Goal: Task Accomplishment & Management: Manage account settings

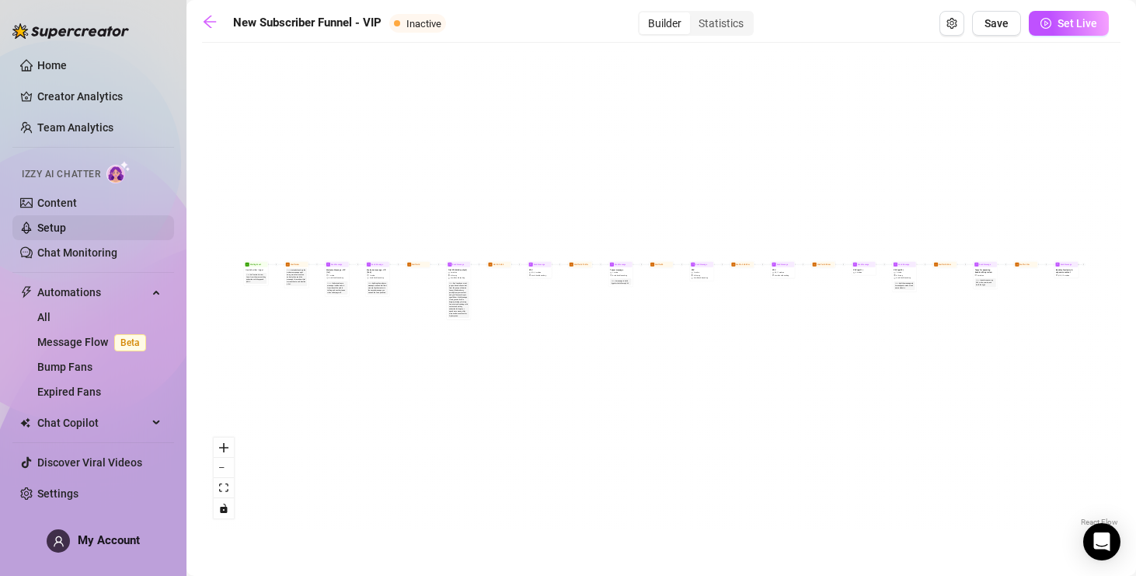
click at [50, 232] on link "Setup" at bounding box center [51, 227] width 29 height 12
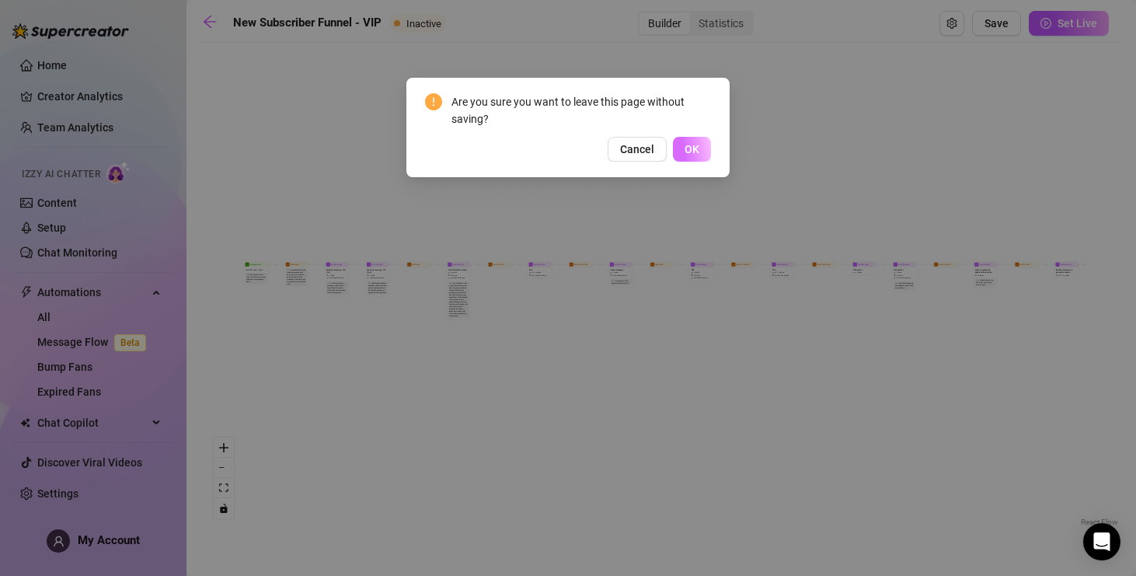
click at [698, 152] on span "OK" at bounding box center [691, 149] width 15 height 12
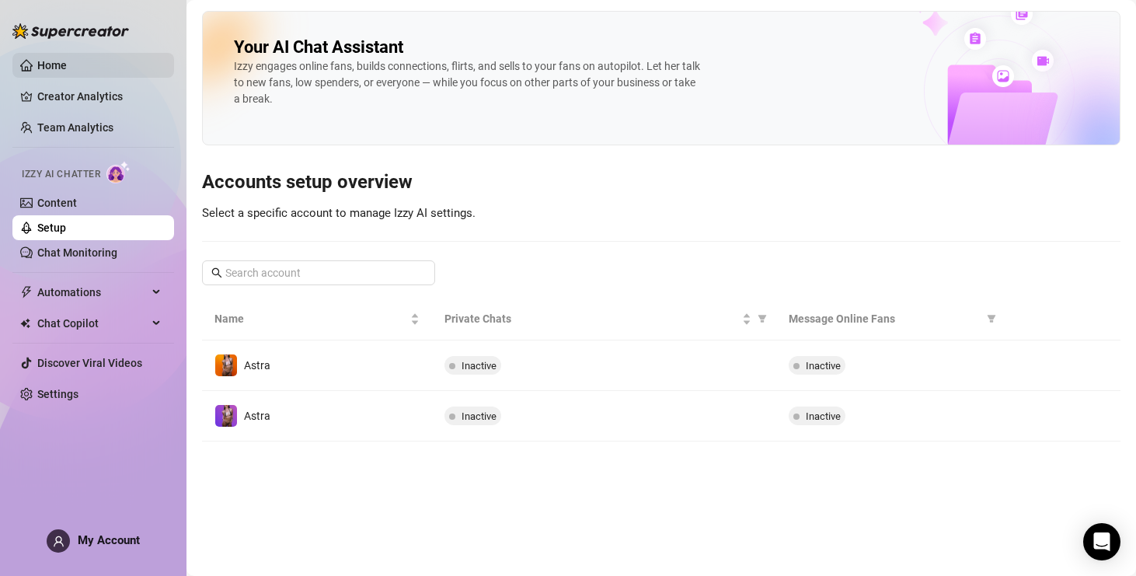
click at [64, 66] on link "Home" at bounding box center [52, 65] width 30 height 12
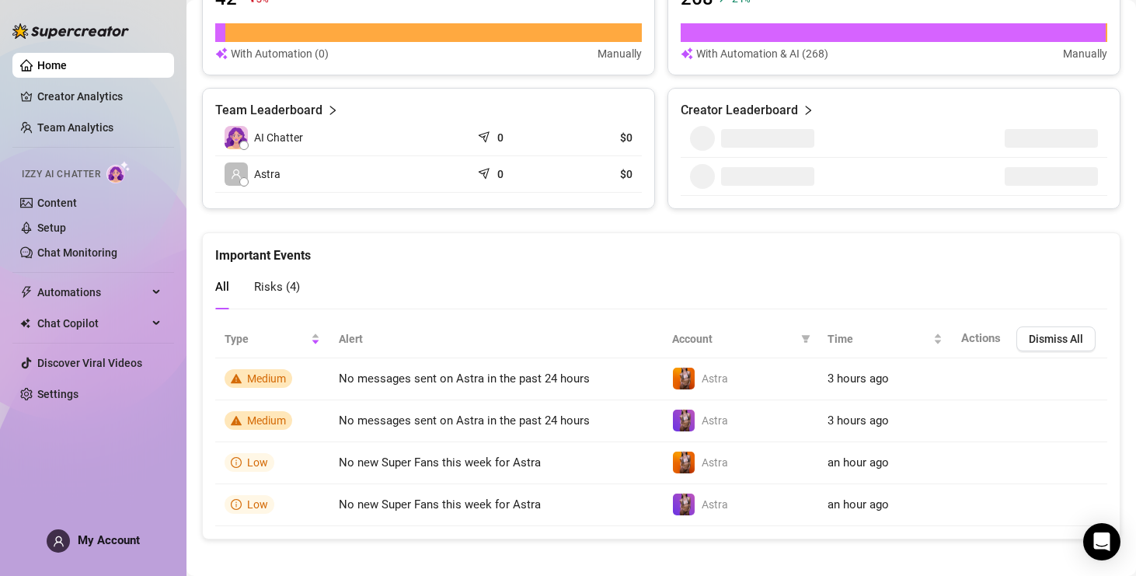
scroll to position [674, 0]
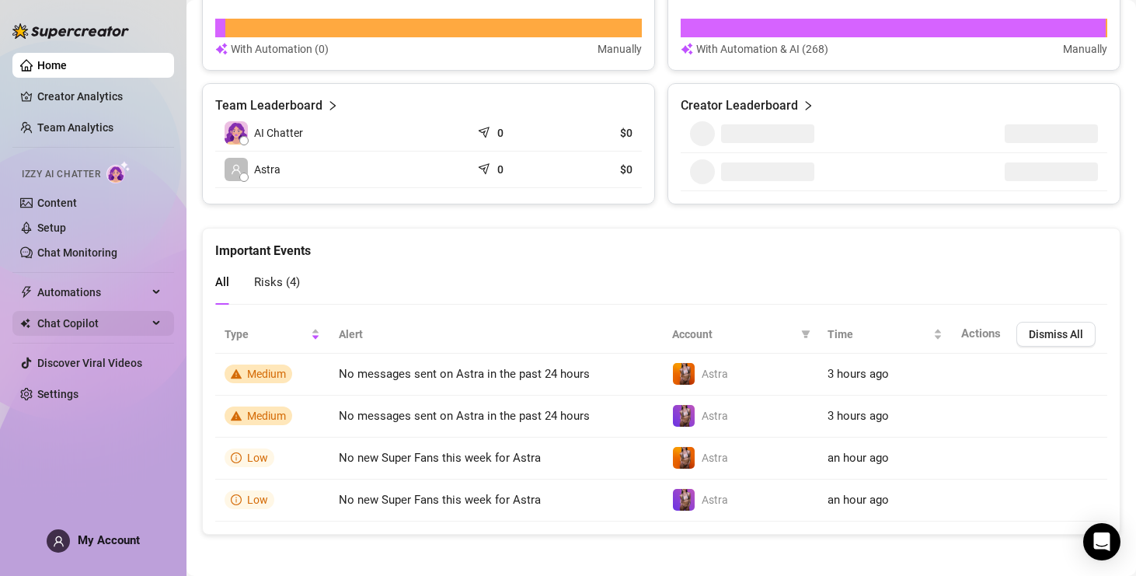
click at [80, 330] on span "Chat Copilot" at bounding box center [92, 323] width 110 height 25
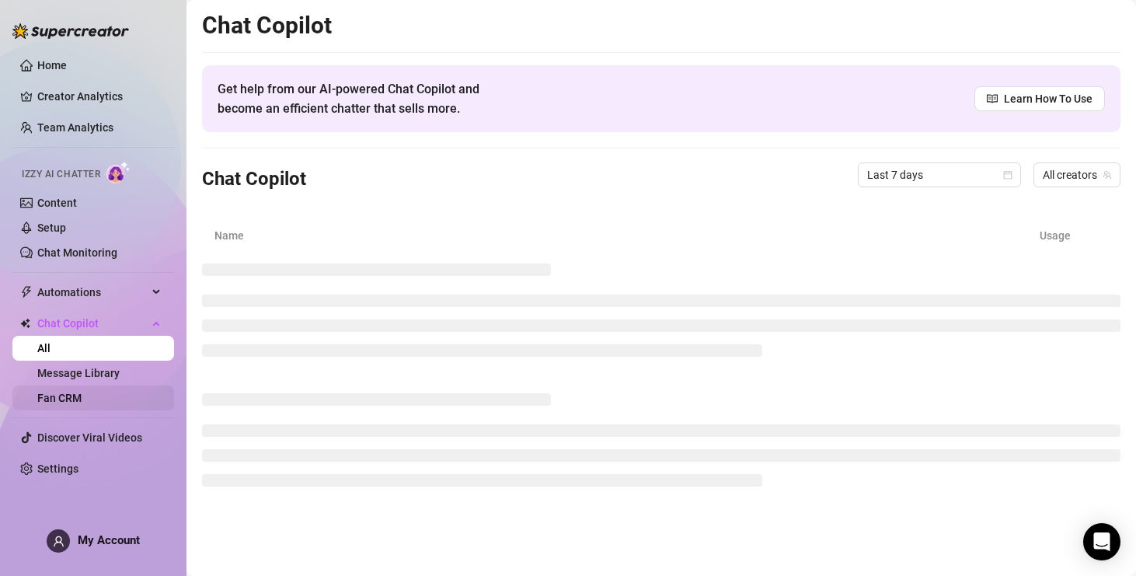
click at [71, 402] on link "Fan CRM" at bounding box center [59, 398] width 44 height 12
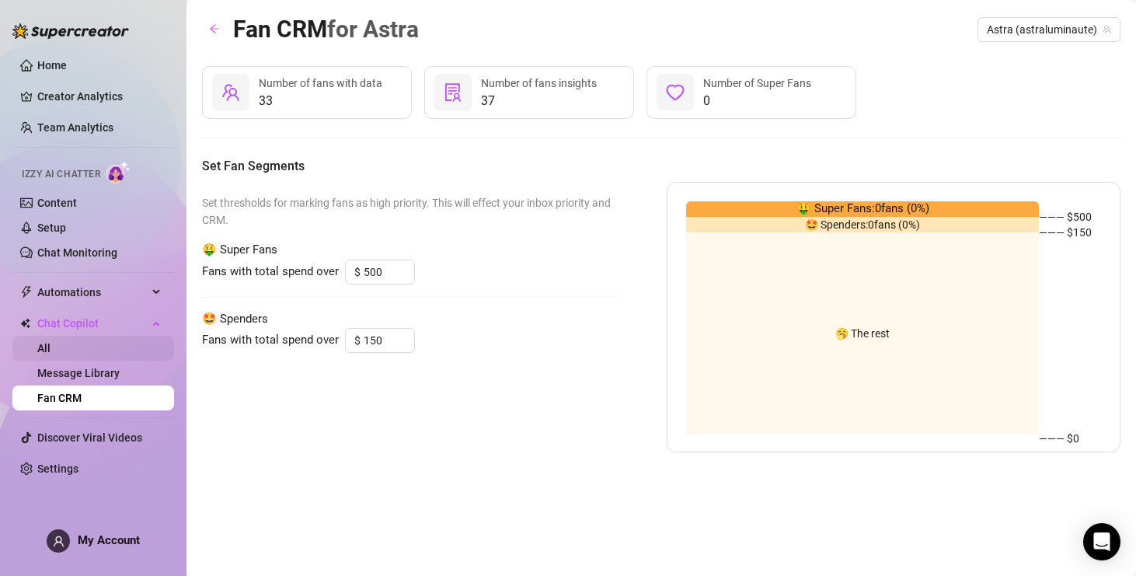
click at [50, 349] on link "All" at bounding box center [43, 348] width 13 height 12
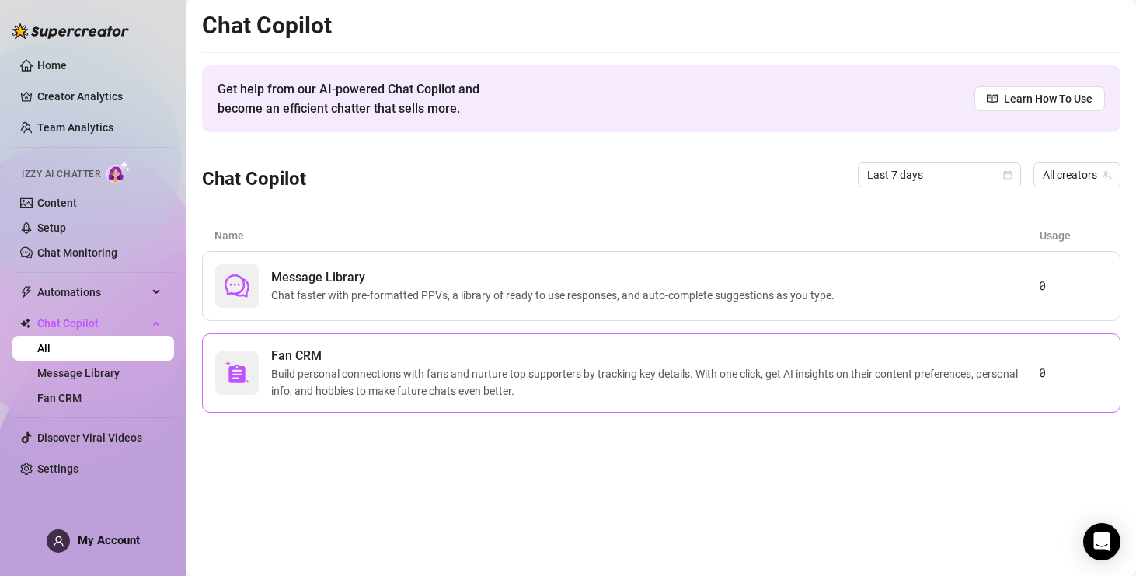
click at [312, 371] on span "Build personal connections with fans and nurture top supporters by tracking key…" at bounding box center [655, 382] width 768 height 34
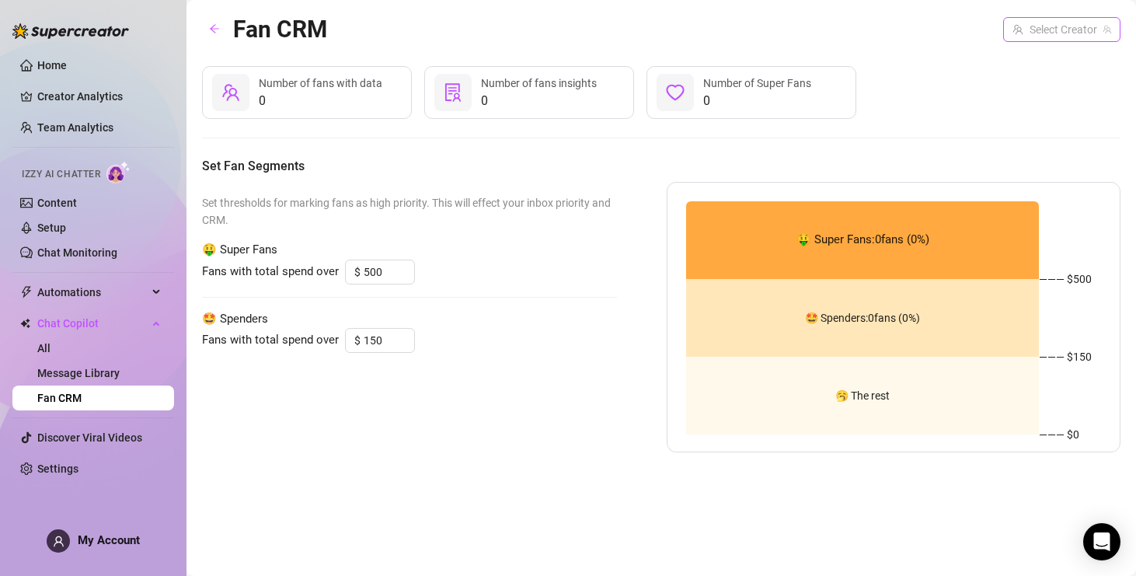
click at [1014, 30] on input "search" at bounding box center [1054, 29] width 85 height 23
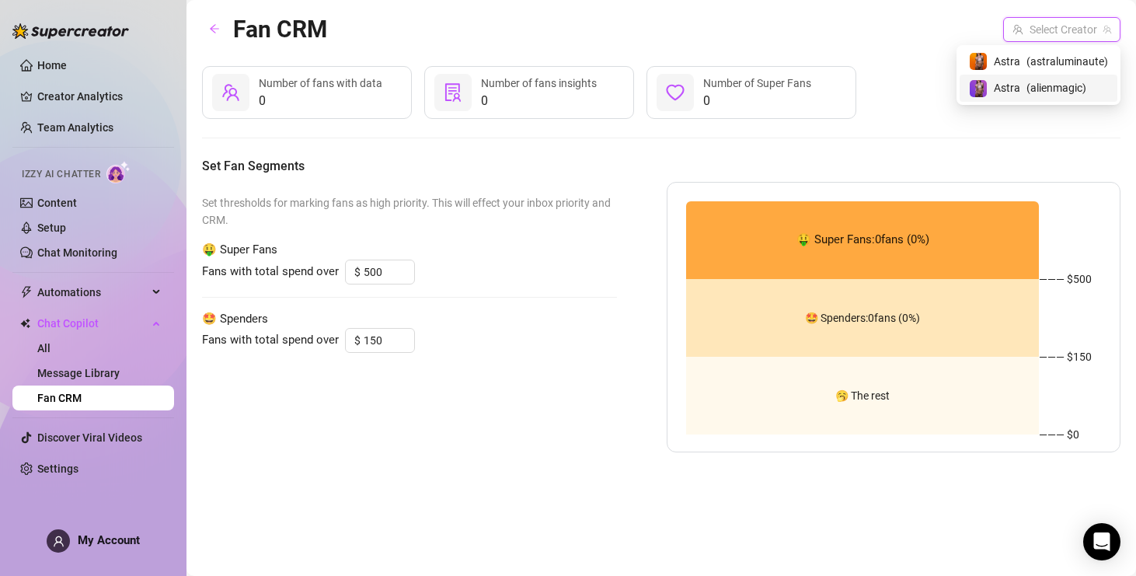
click at [1019, 82] on span "Astra" at bounding box center [1007, 87] width 26 height 17
type input "100"
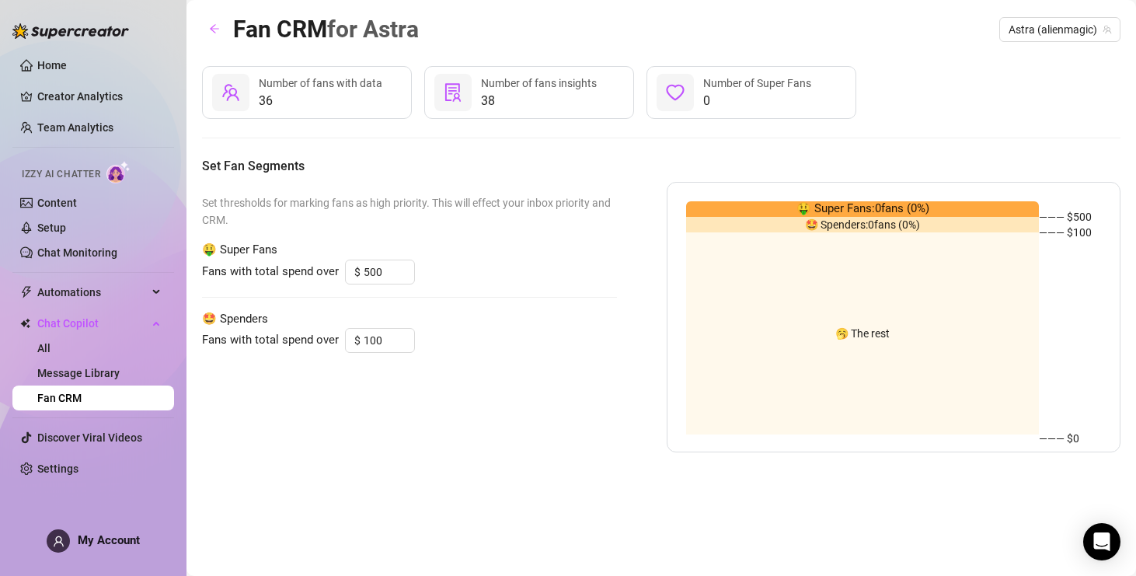
click at [264, 96] on span "36" at bounding box center [321, 101] width 124 height 19
click at [231, 99] on icon "team" at bounding box center [230, 92] width 19 height 19
click at [462, 105] on div at bounding box center [452, 92] width 37 height 37
click at [55, 64] on link "Home" at bounding box center [52, 65] width 30 height 12
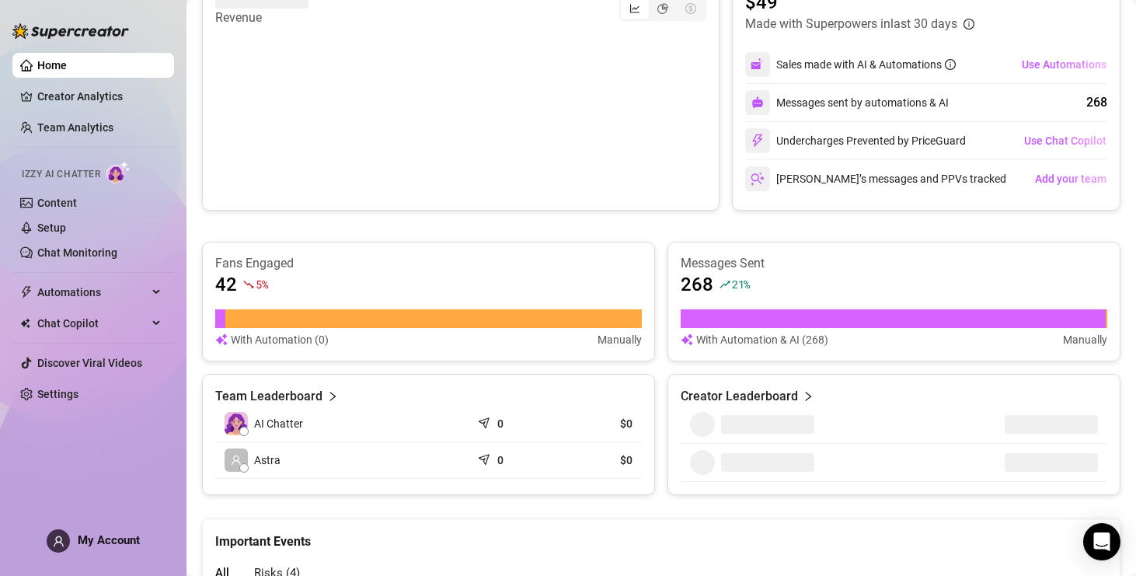
scroll to position [362, 0]
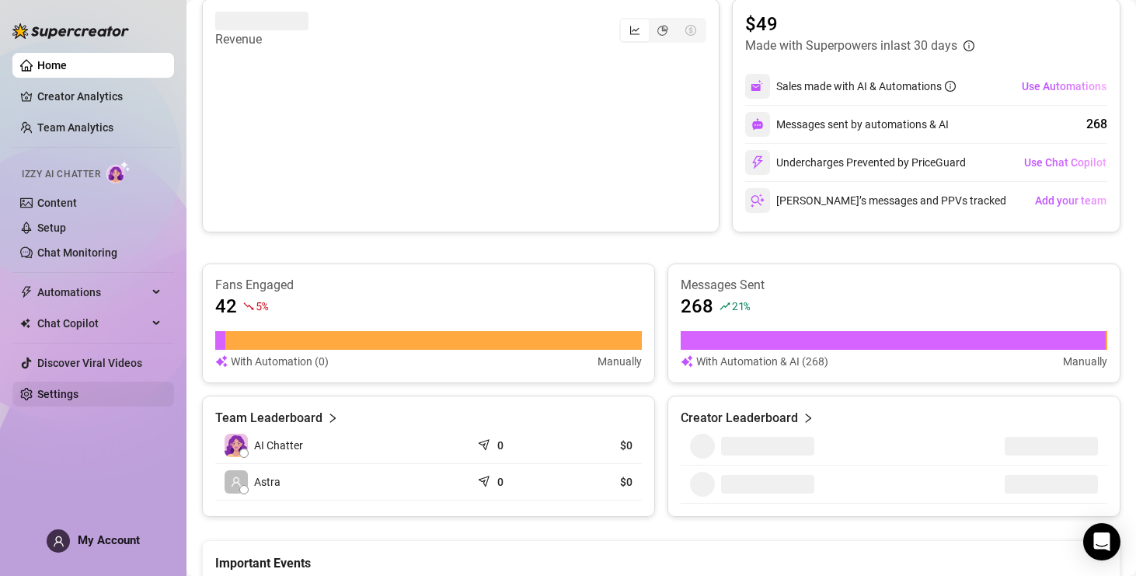
click at [47, 399] on link "Settings" at bounding box center [57, 394] width 41 height 12
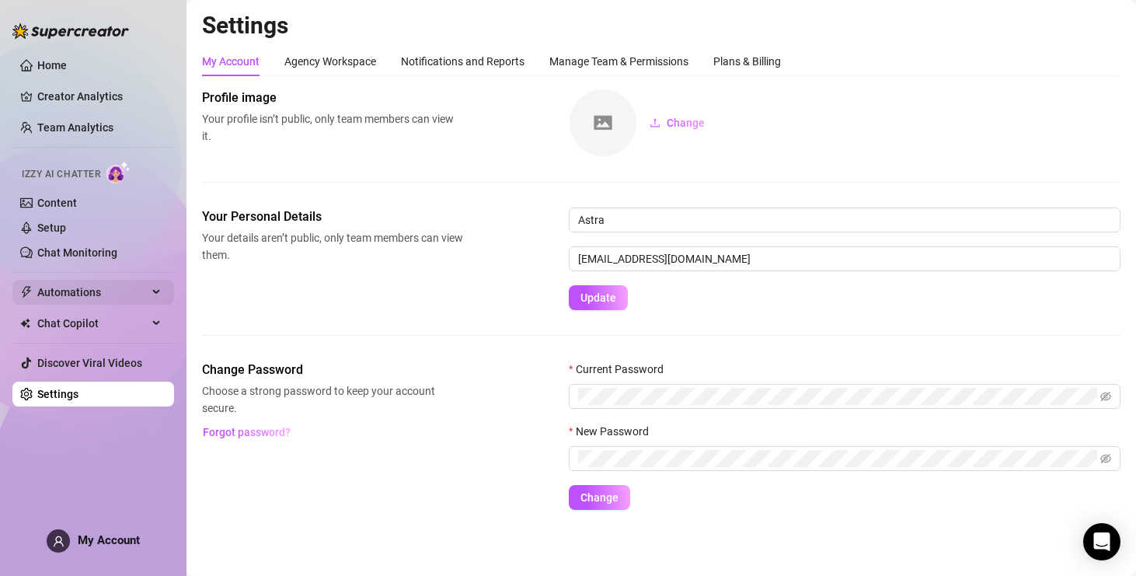
click at [86, 290] on span "Automations" at bounding box center [92, 292] width 110 height 25
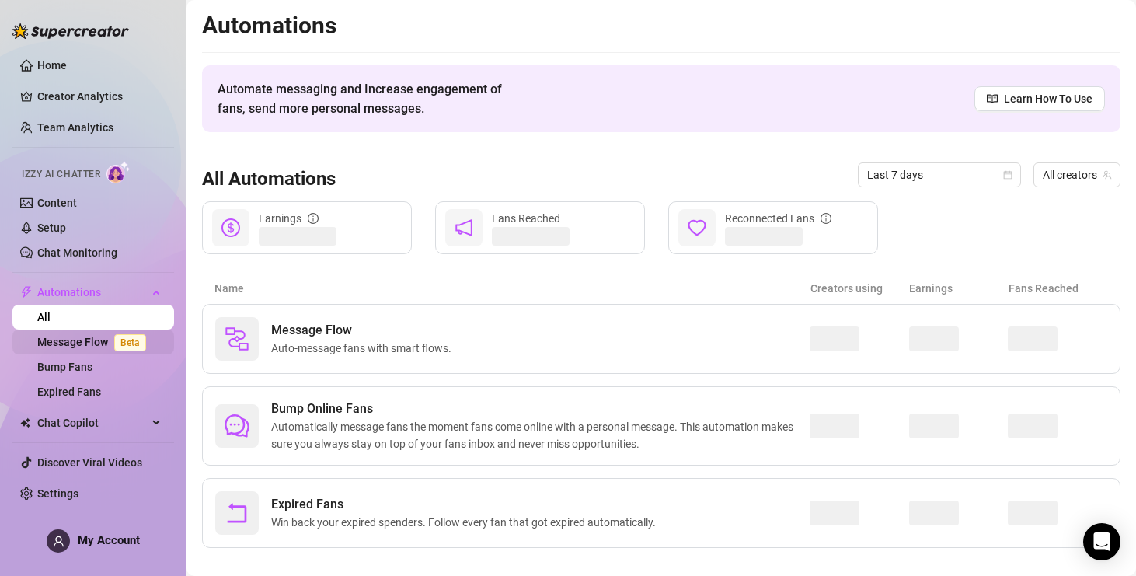
click at [63, 337] on link "Message Flow Beta" at bounding box center [94, 342] width 115 height 12
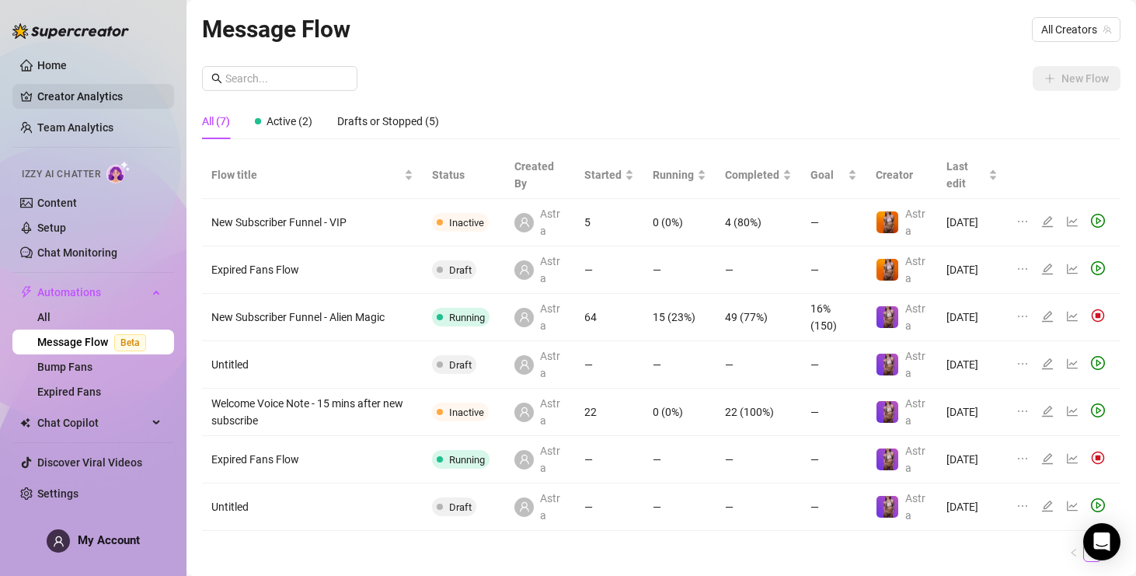
click at [89, 99] on link "Creator Analytics" at bounding box center [99, 96] width 124 height 25
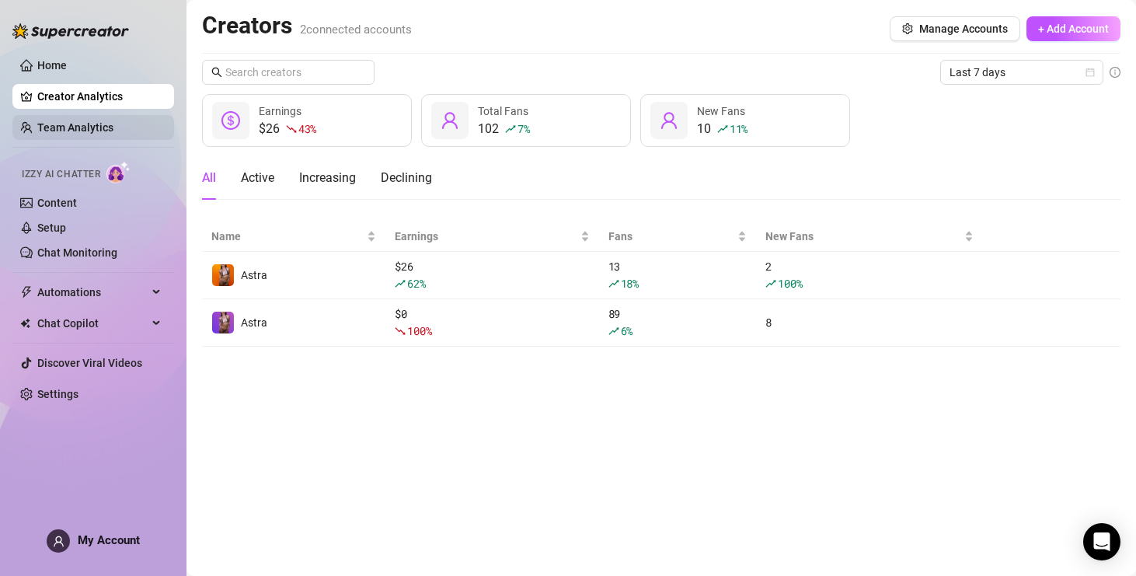
click at [88, 126] on link "Team Analytics" at bounding box center [75, 127] width 76 height 12
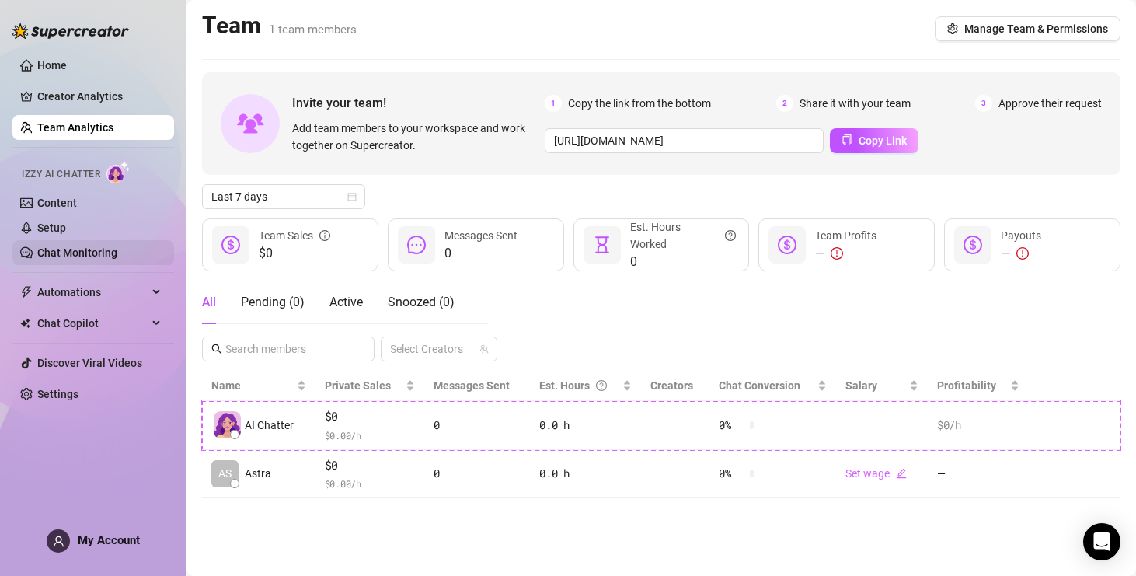
click at [64, 249] on link "Chat Monitoring" at bounding box center [77, 252] width 80 height 12
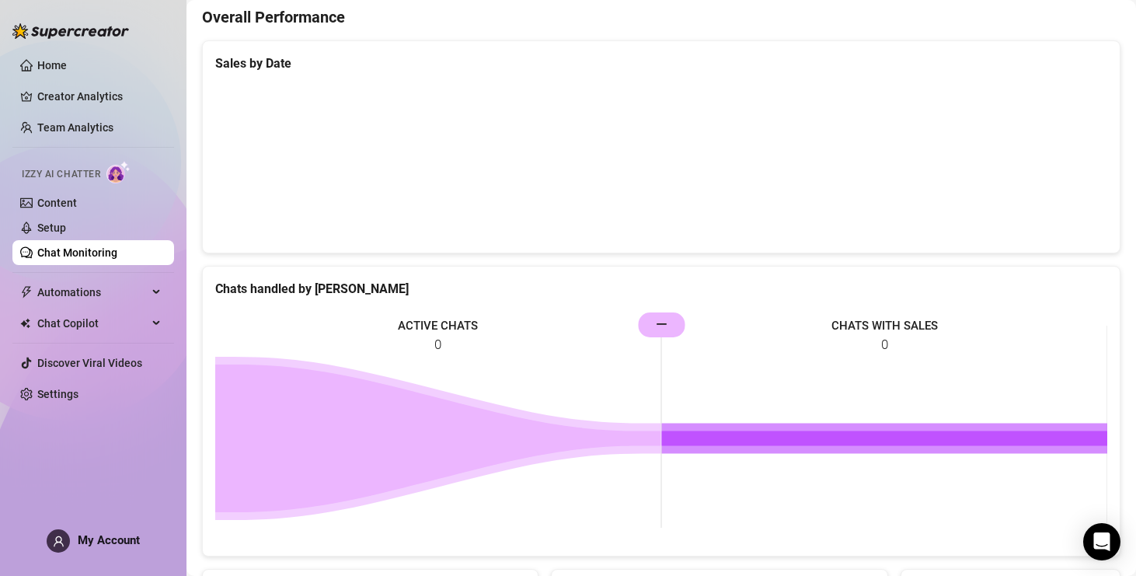
scroll to position [597, 0]
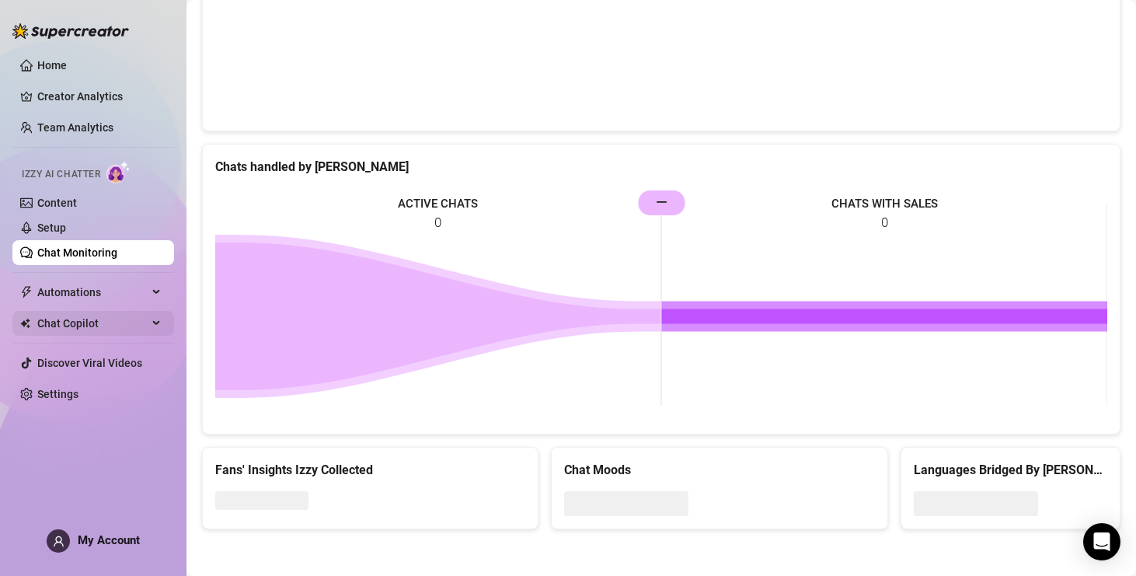
click at [165, 322] on div "Chat Copilot" at bounding box center [93, 323] width 162 height 25
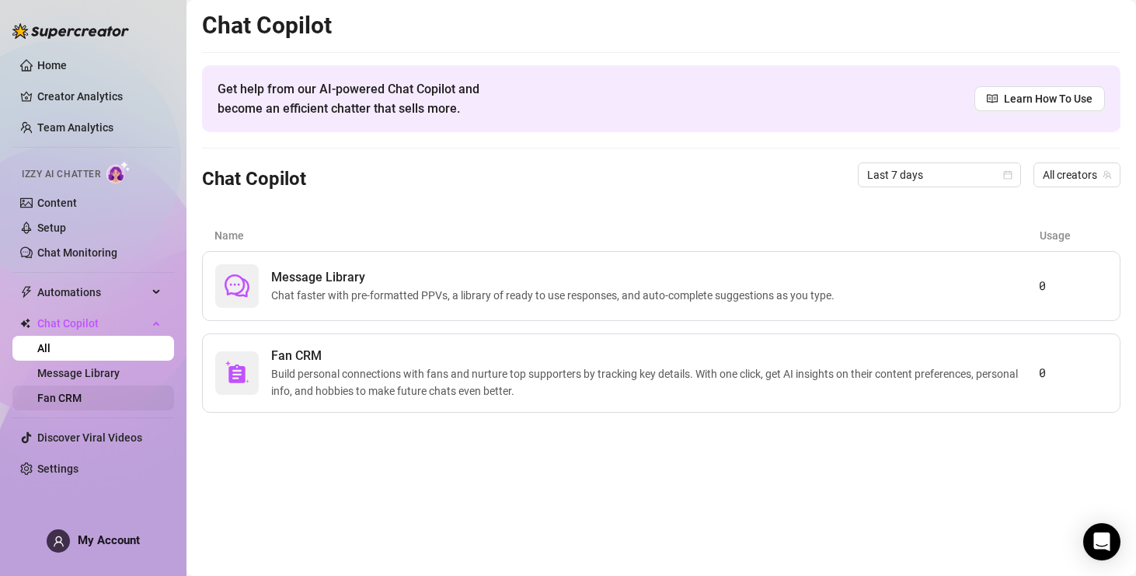
click at [75, 395] on link "Fan CRM" at bounding box center [59, 398] width 44 height 12
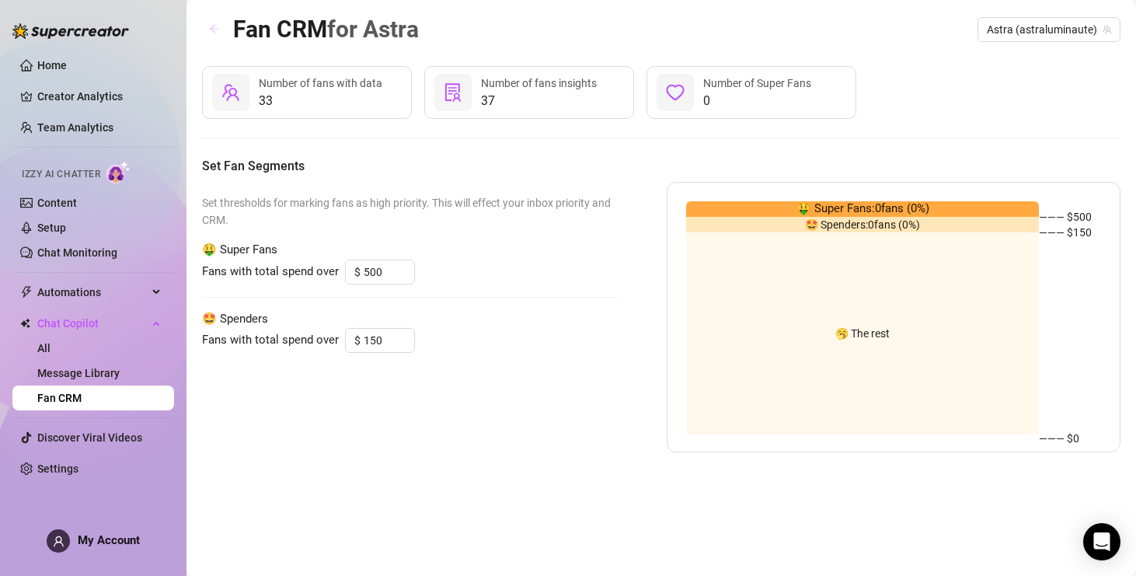
click at [218, 32] on icon "arrow-left" at bounding box center [214, 28] width 11 height 11
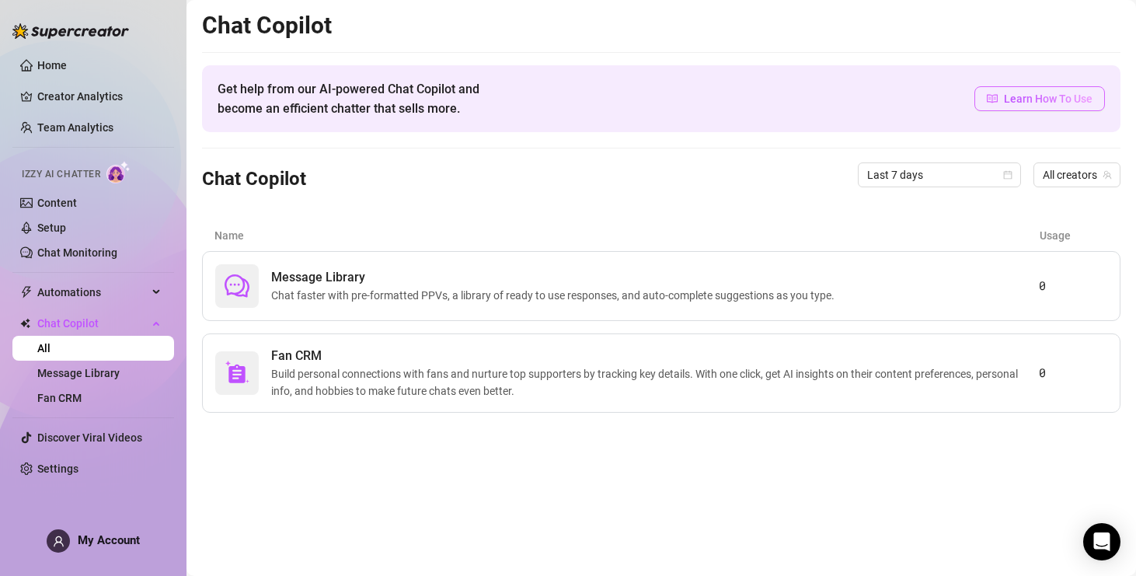
click at [994, 98] on icon "read" at bounding box center [992, 98] width 11 height 9
click at [327, 291] on span "Chat faster with pre-formatted PPVs, a library of ready to use responses, and a…" at bounding box center [555, 295] width 569 height 17
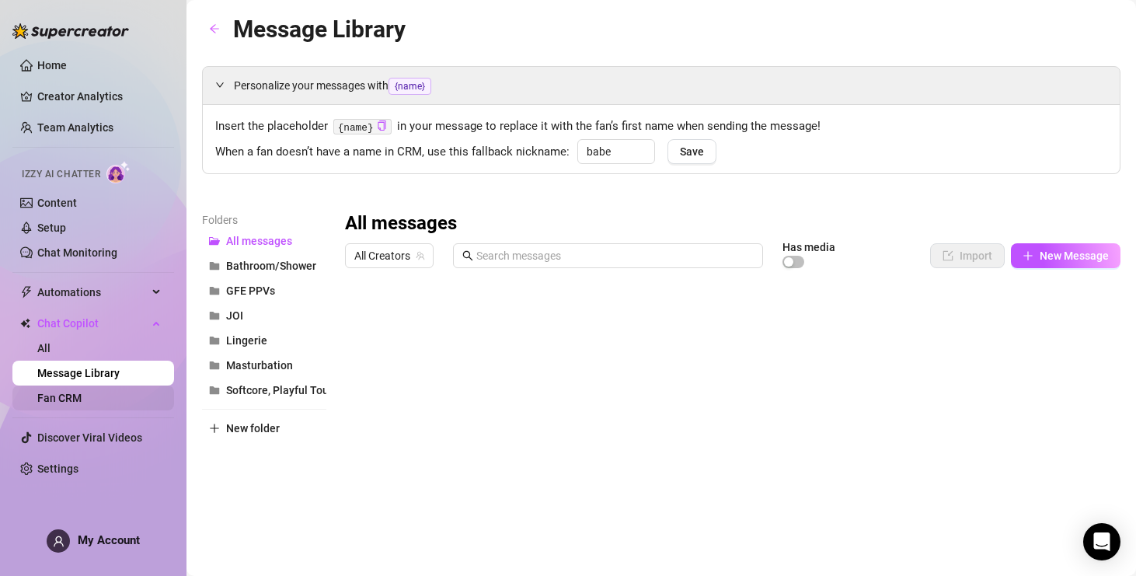
click at [69, 397] on link "Fan CRM" at bounding box center [59, 398] width 44 height 12
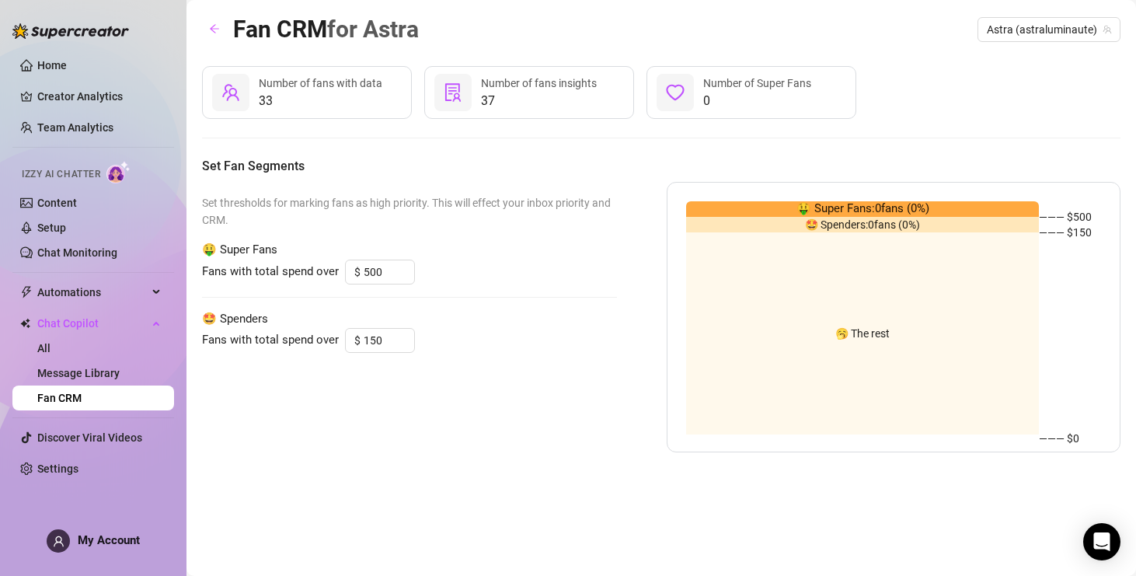
click at [478, 97] on div "37 Number of fans insights" at bounding box center [529, 92] width 210 height 53
click at [264, 96] on span "33" at bounding box center [321, 101] width 124 height 19
click at [1101, 32] on span "Astra (astraluminaute)" at bounding box center [1049, 29] width 124 height 23
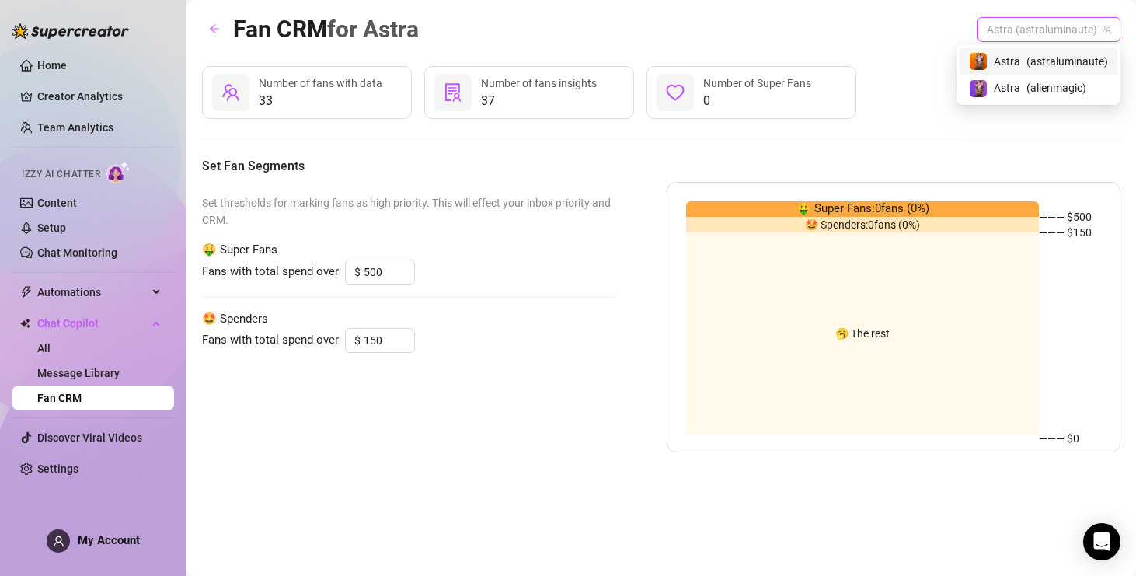
click at [932, 72] on div "33 Number of fans with data 37 Number of fans insights 0 Number of Super Fans" at bounding box center [661, 92] width 918 height 53
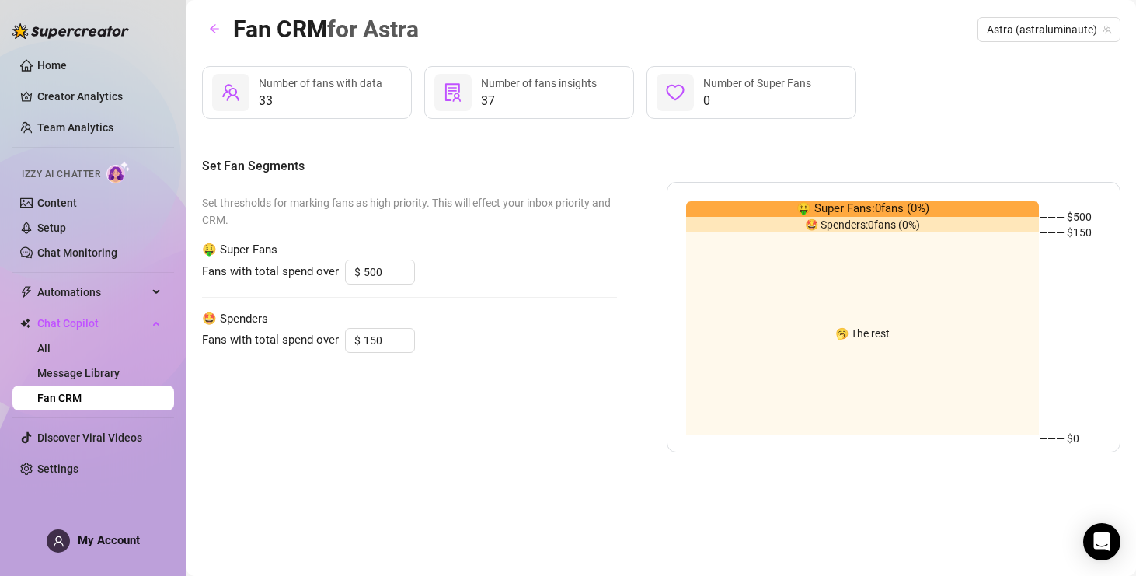
click at [803, 298] on div "🥱 The rest" at bounding box center [862, 333] width 353 height 202
click at [801, 244] on div "🥱 The rest" at bounding box center [862, 333] width 353 height 202
click at [45, 346] on link "All" at bounding box center [43, 348] width 13 height 12
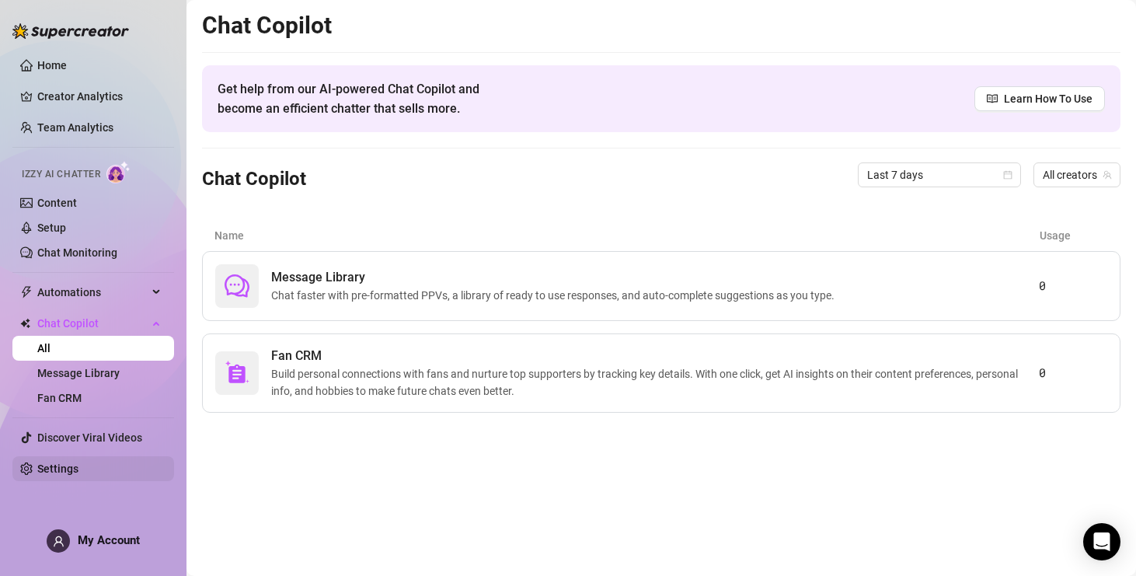
click at [58, 468] on link "Settings" at bounding box center [57, 468] width 41 height 12
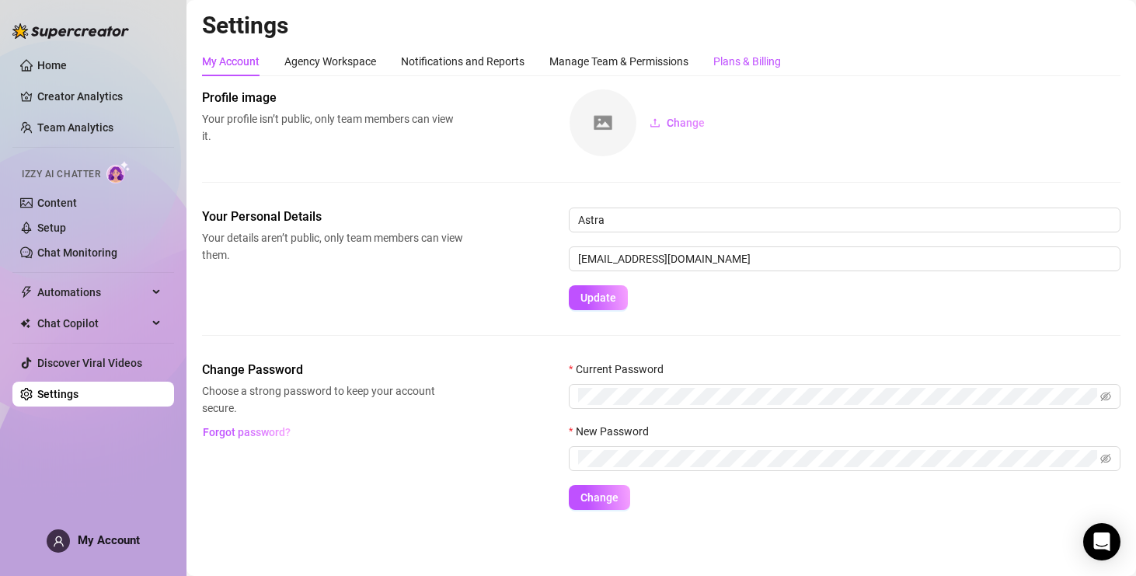
click at [744, 55] on div "Plans & Billing" at bounding box center [747, 61] width 68 height 17
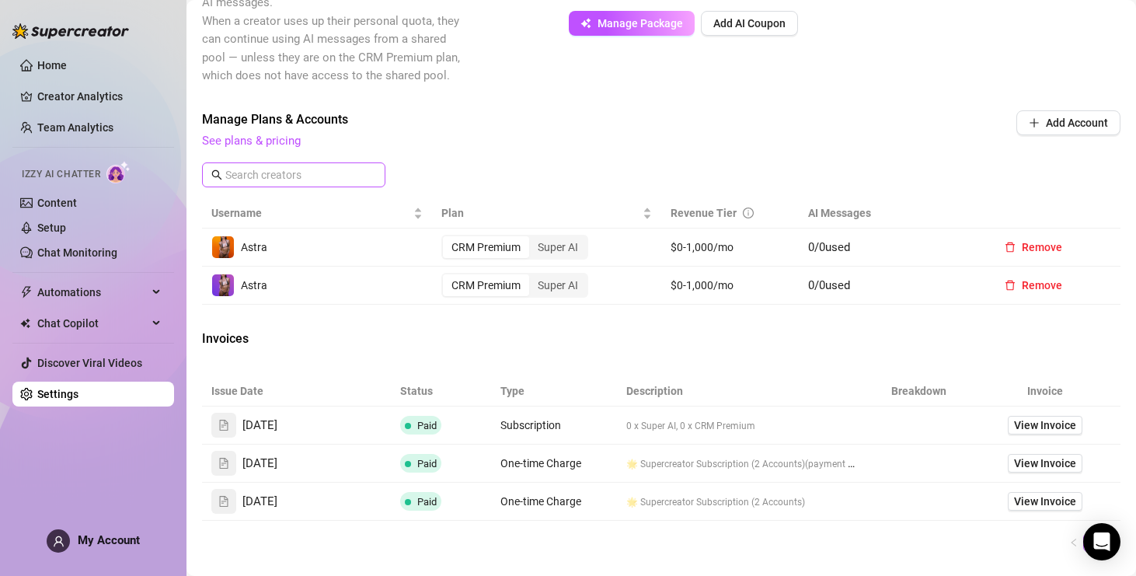
scroll to position [412, 0]
click at [270, 139] on link "See plans & pricing" at bounding box center [251, 139] width 99 height 14
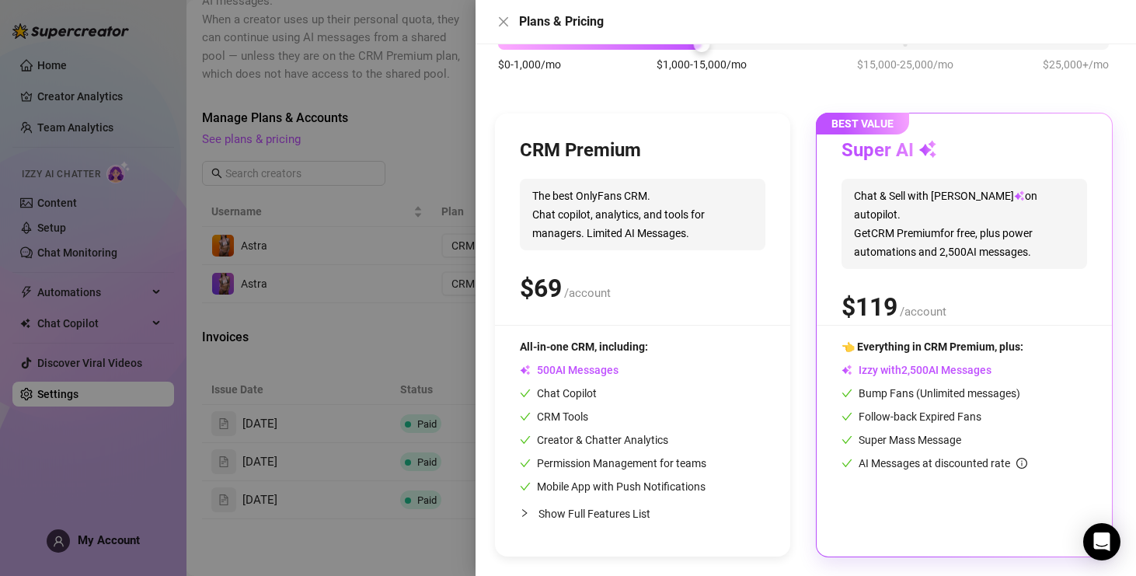
scroll to position [0, 0]
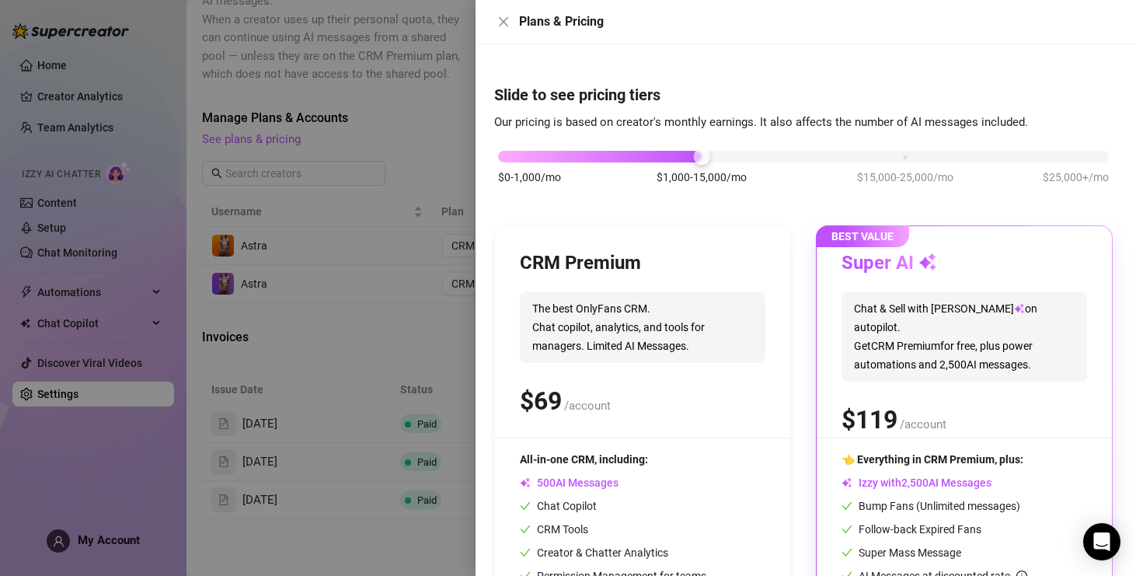
click at [434, 135] on div at bounding box center [568, 288] width 1136 height 576
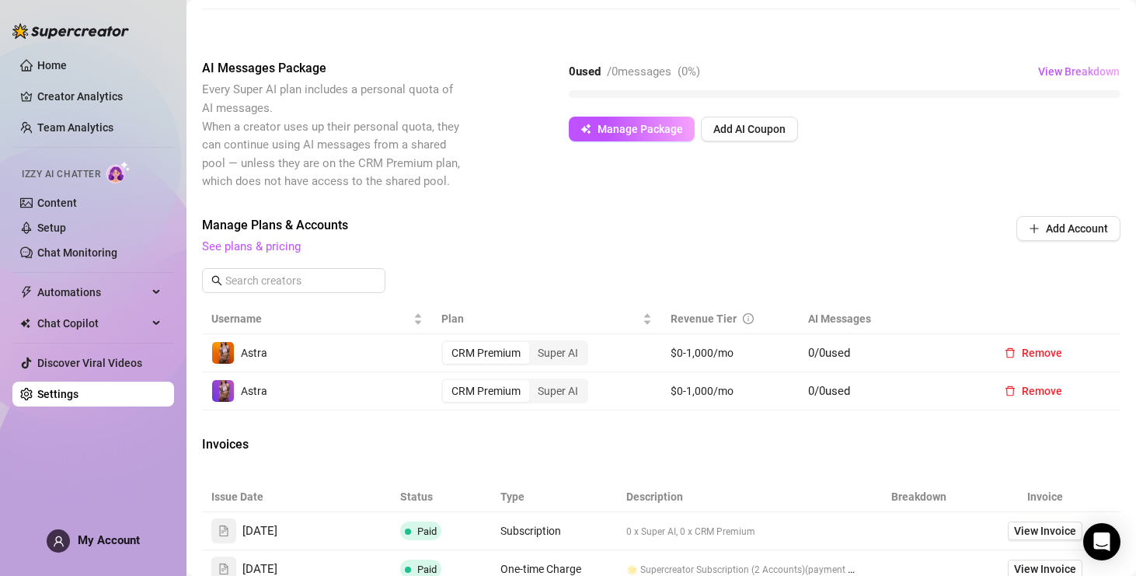
scroll to position [306, 0]
click at [68, 329] on span "Chat Copilot" at bounding box center [92, 323] width 110 height 25
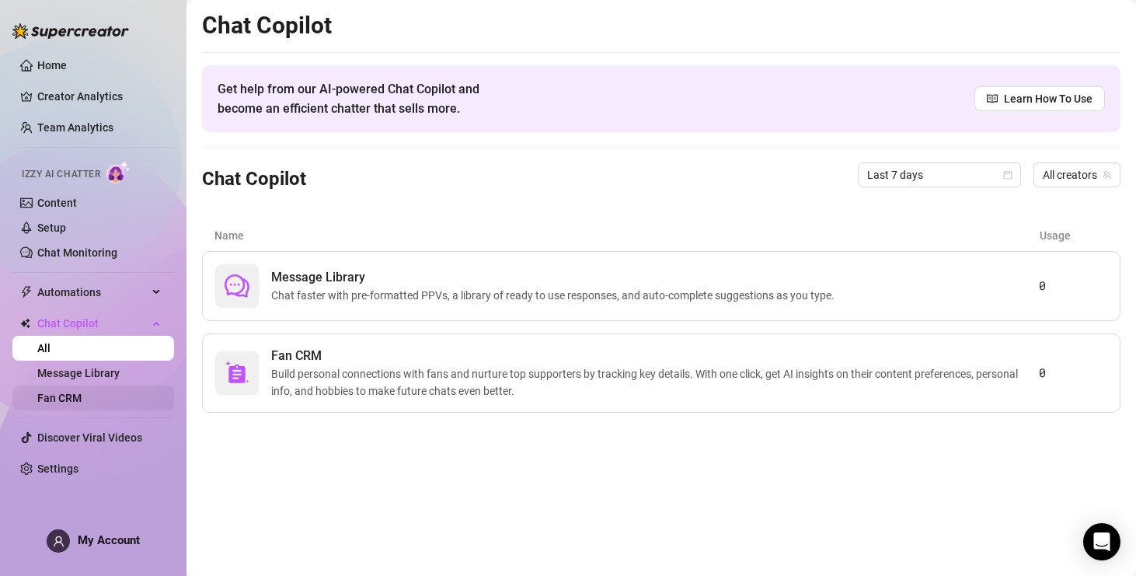
click at [66, 392] on link "Fan CRM" at bounding box center [59, 398] width 44 height 12
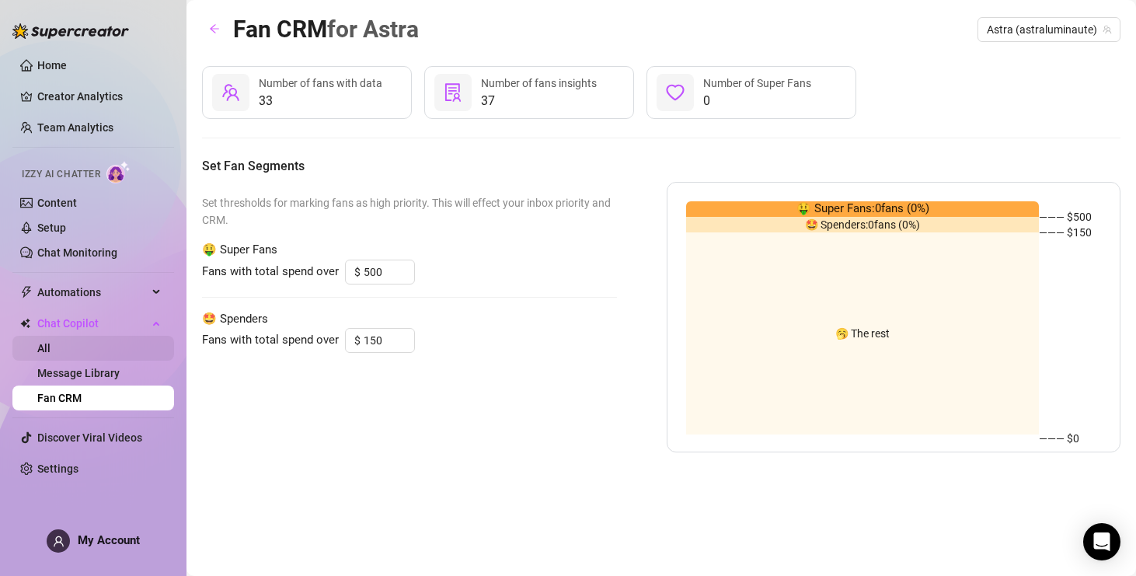
click at [50, 343] on link "All" at bounding box center [43, 348] width 13 height 12
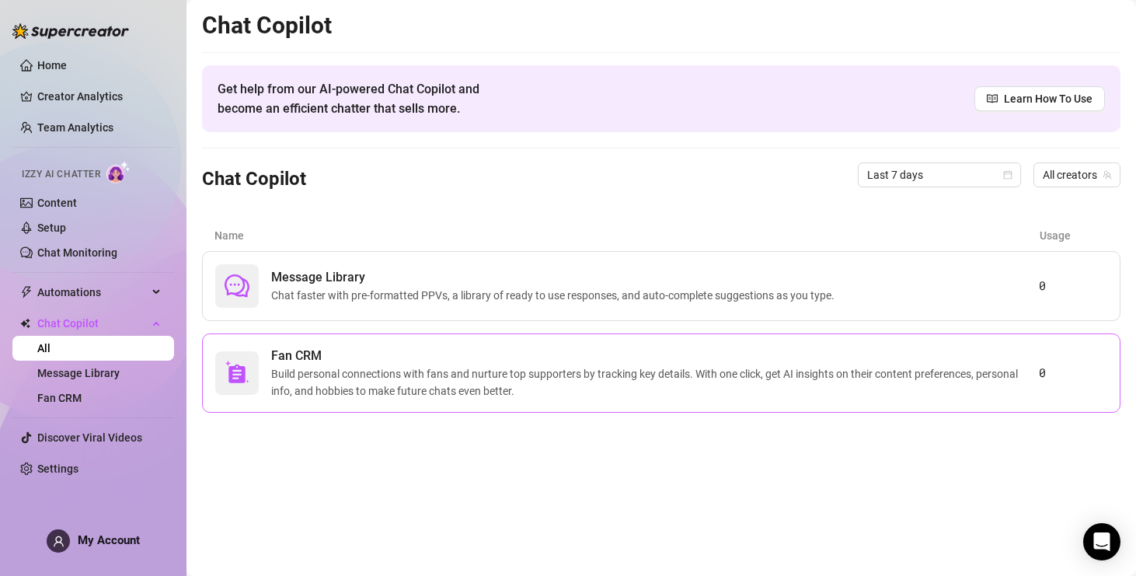
click at [271, 373] on span "Build personal connections with fans and nurture top supporters by tracking key…" at bounding box center [655, 382] width 768 height 34
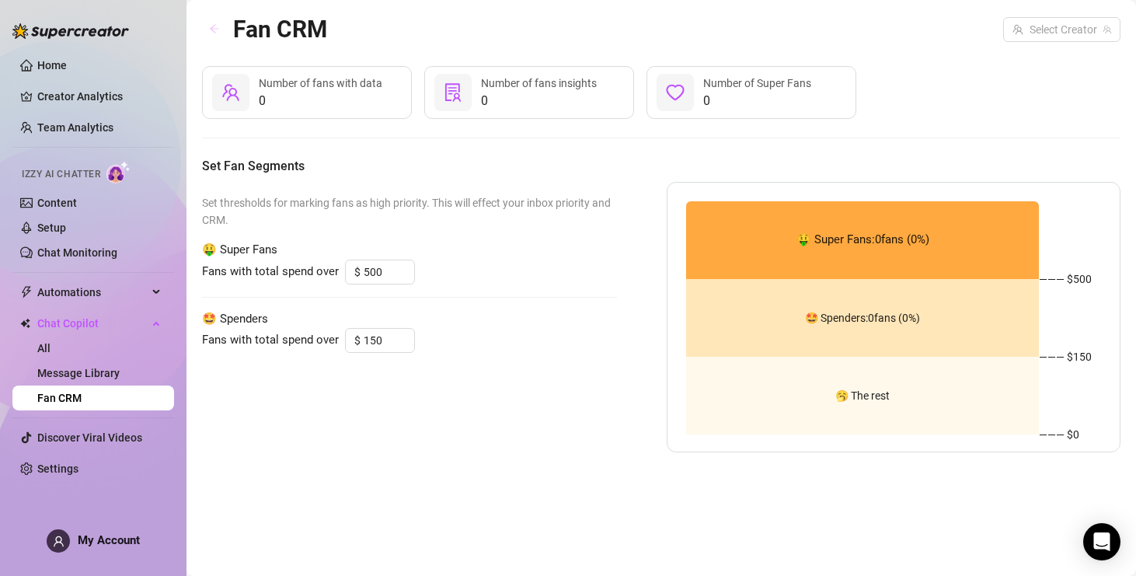
click at [215, 31] on icon "arrow-left" at bounding box center [214, 28] width 11 height 11
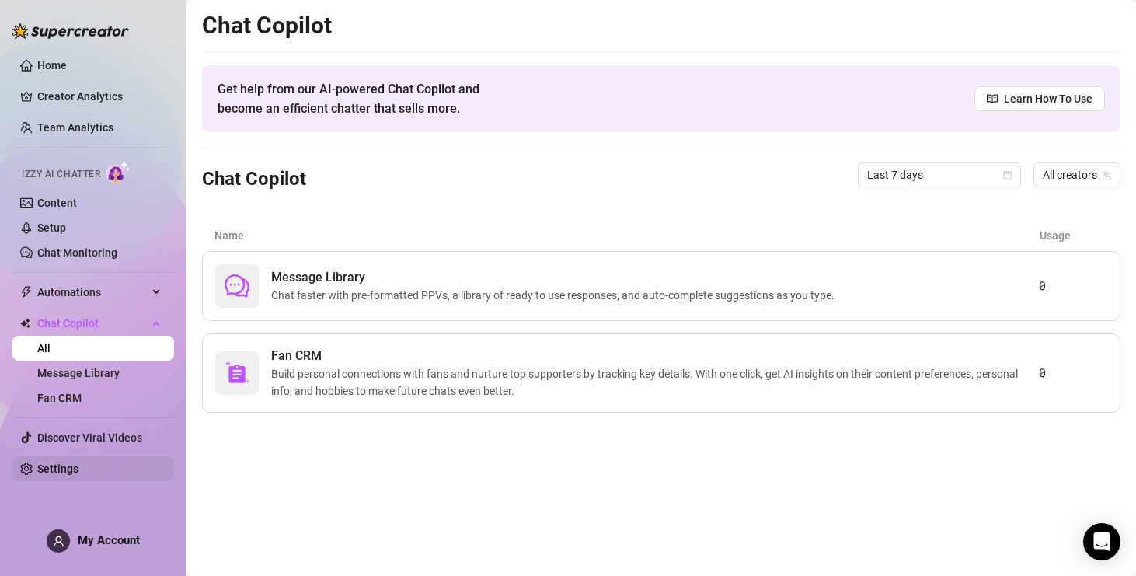
click at [56, 472] on link "Settings" at bounding box center [57, 468] width 41 height 12
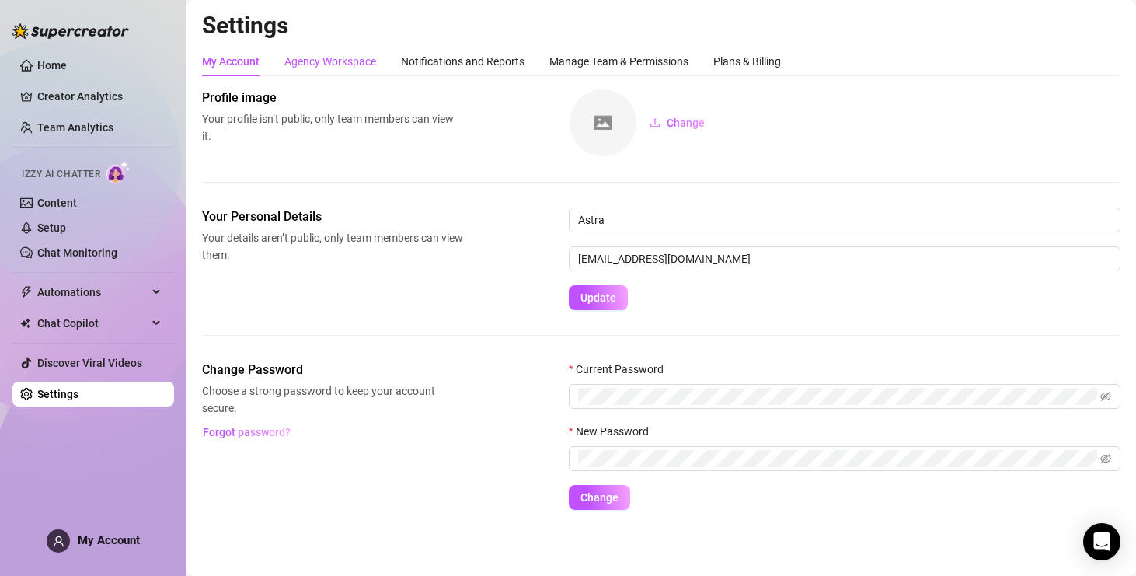
click at [343, 59] on div "Agency Workspace" at bounding box center [330, 61] width 92 height 17
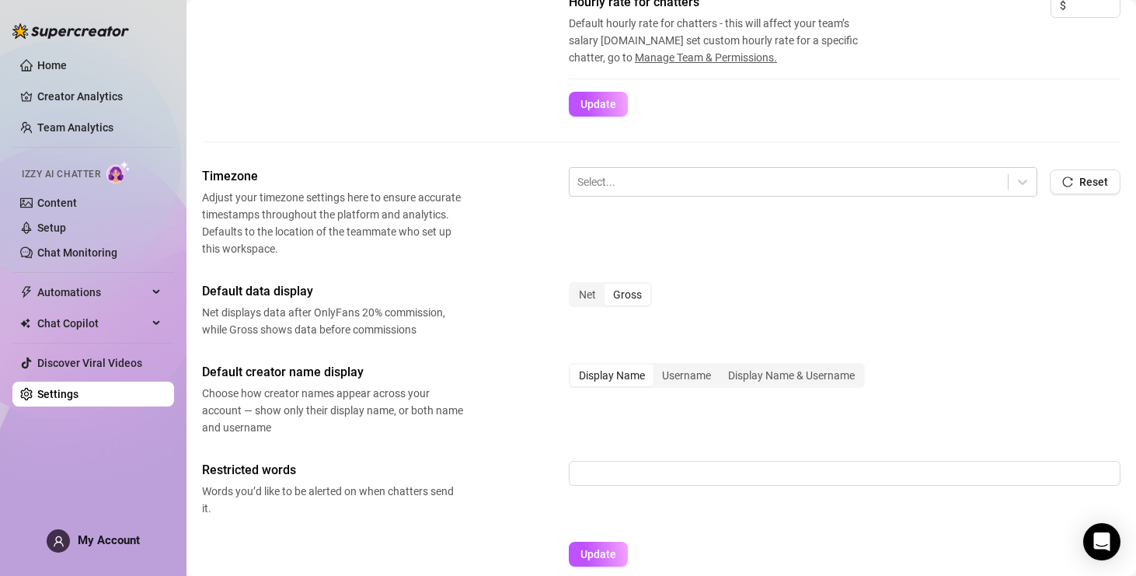
scroll to position [461, 0]
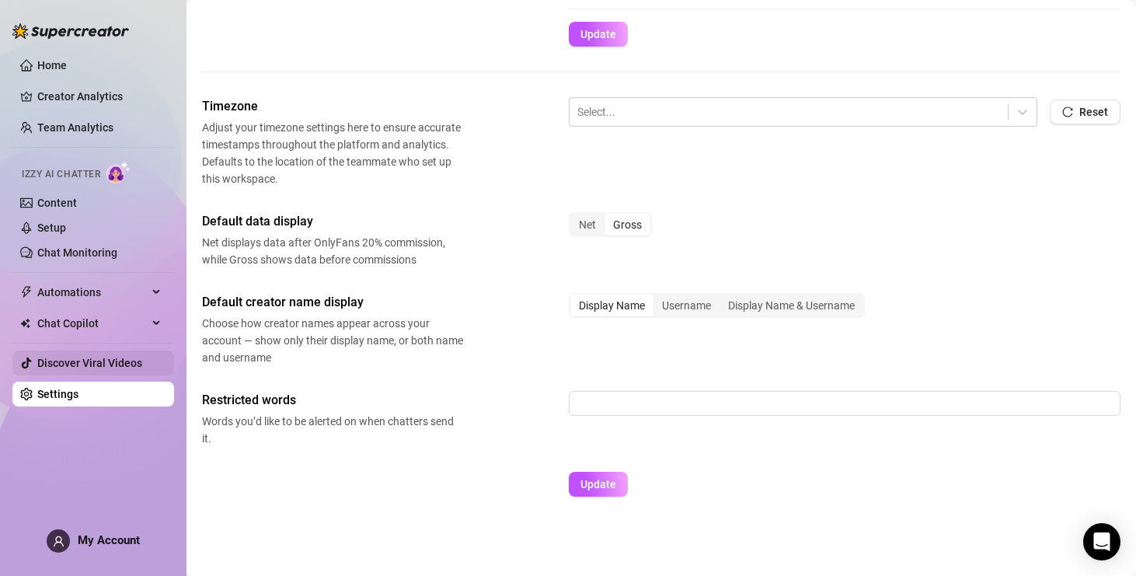
click at [71, 364] on link "Discover Viral Videos" at bounding box center [89, 363] width 105 height 12
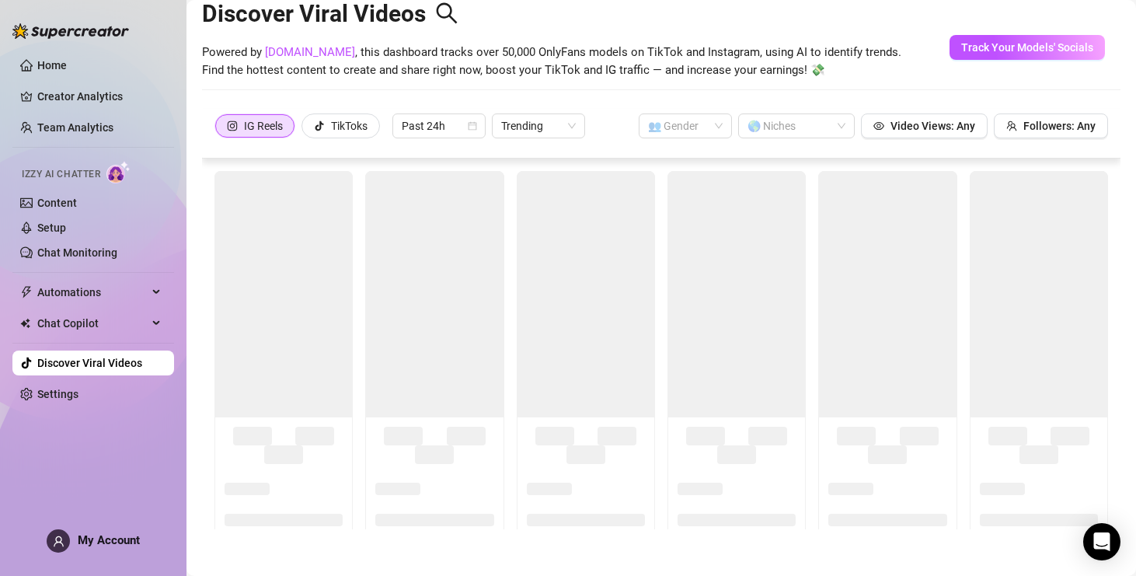
scroll to position [34, 0]
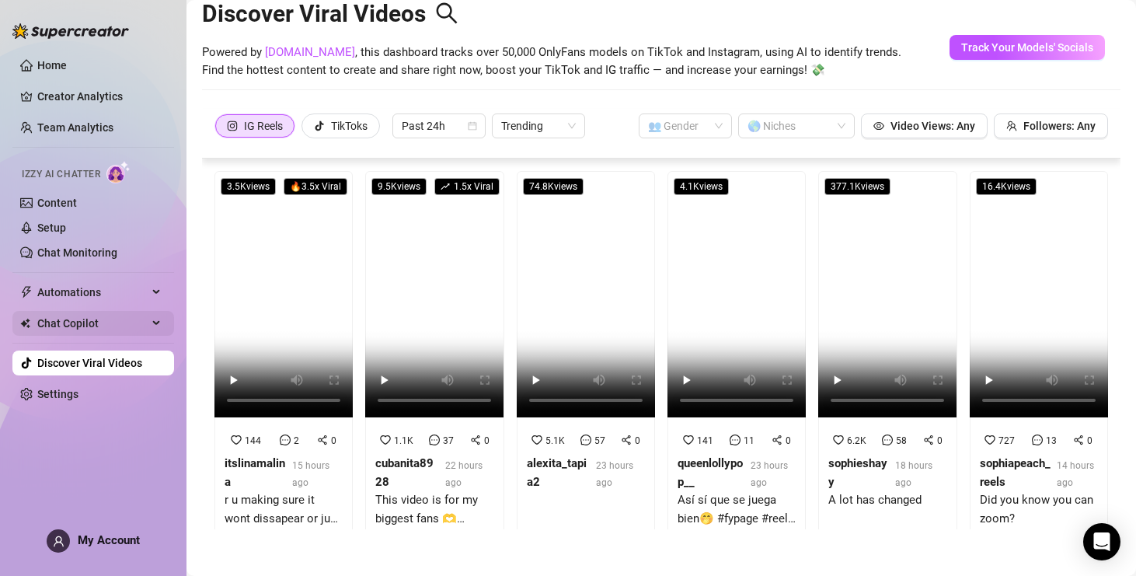
click at [73, 323] on span "Chat Copilot" at bounding box center [92, 323] width 110 height 25
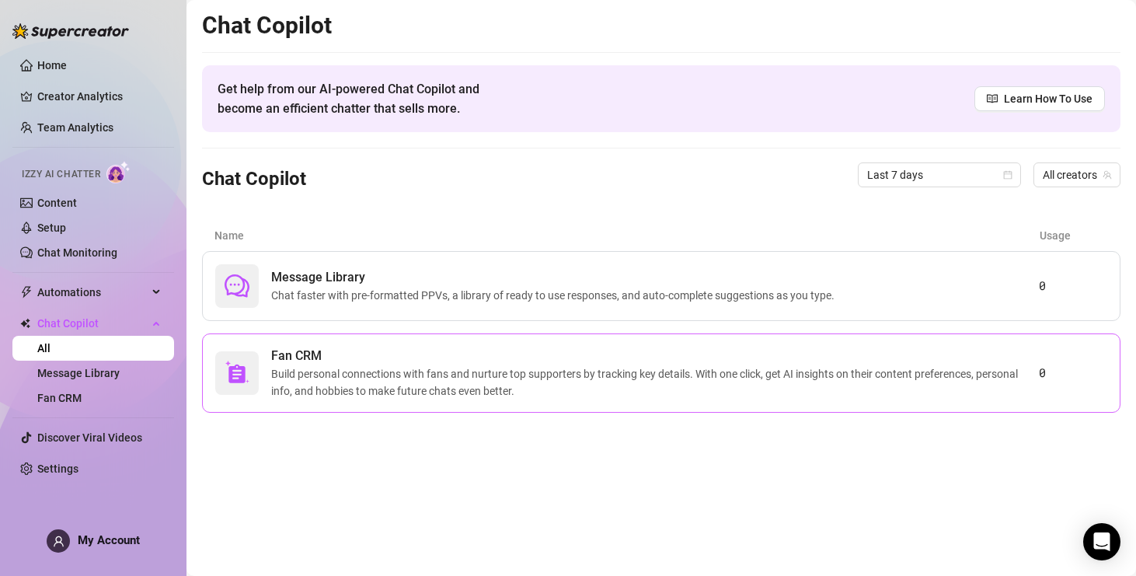
click at [284, 379] on span "Build personal connections with fans and nurture top supporters by tracking key…" at bounding box center [655, 382] width 768 height 34
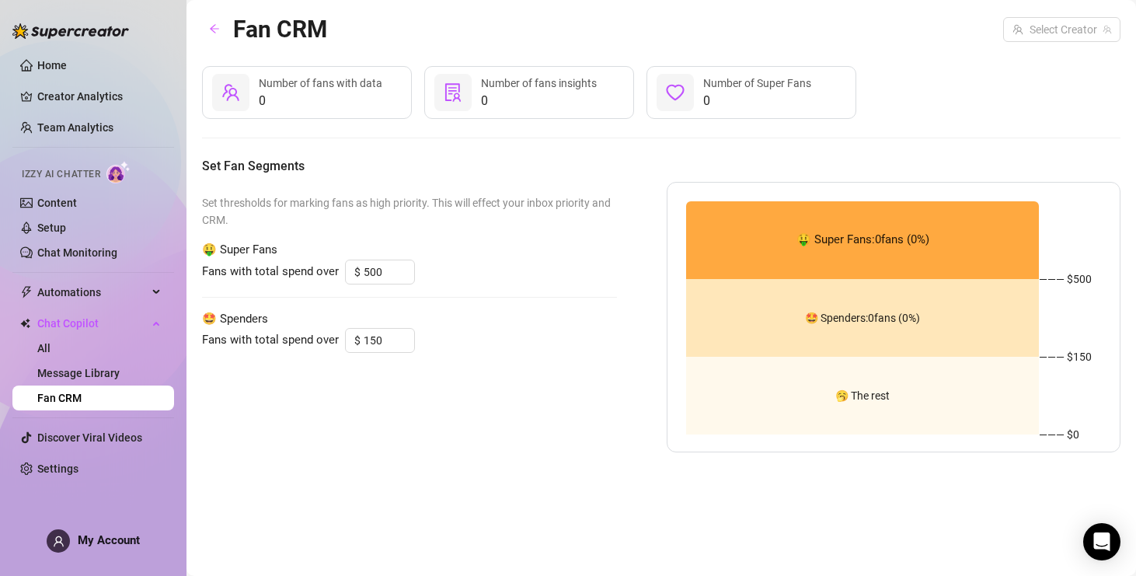
click at [256, 92] on div "0 Number of fans with data" at bounding box center [307, 92] width 210 height 53
click at [226, 96] on icon "team" at bounding box center [230, 92] width 19 height 19
click at [492, 89] on span "Number of fans insights" at bounding box center [539, 83] width 116 height 12
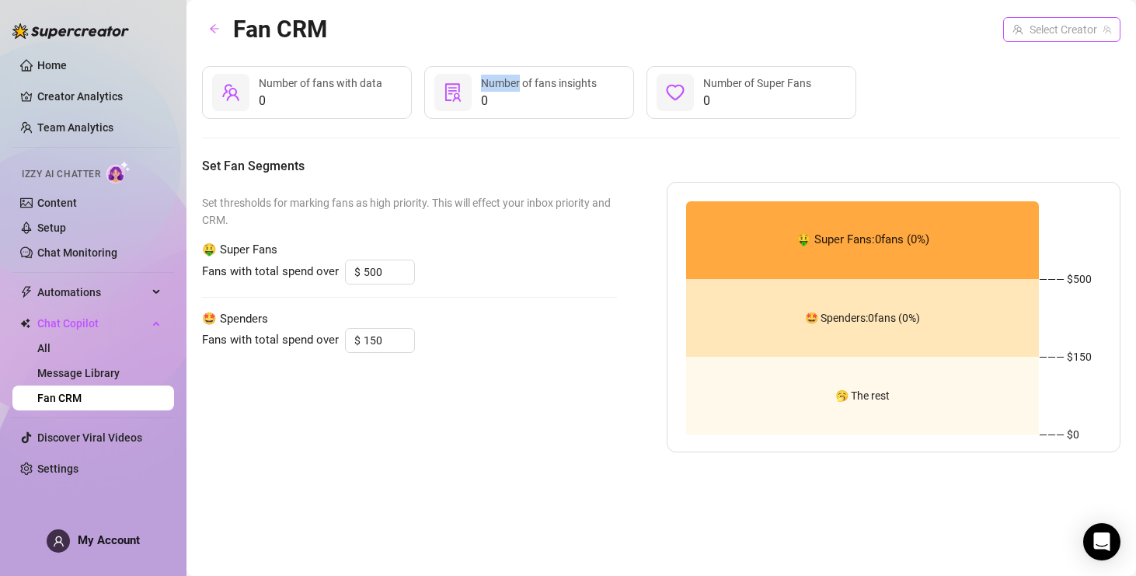
click at [1037, 26] on input "search" at bounding box center [1054, 29] width 85 height 23
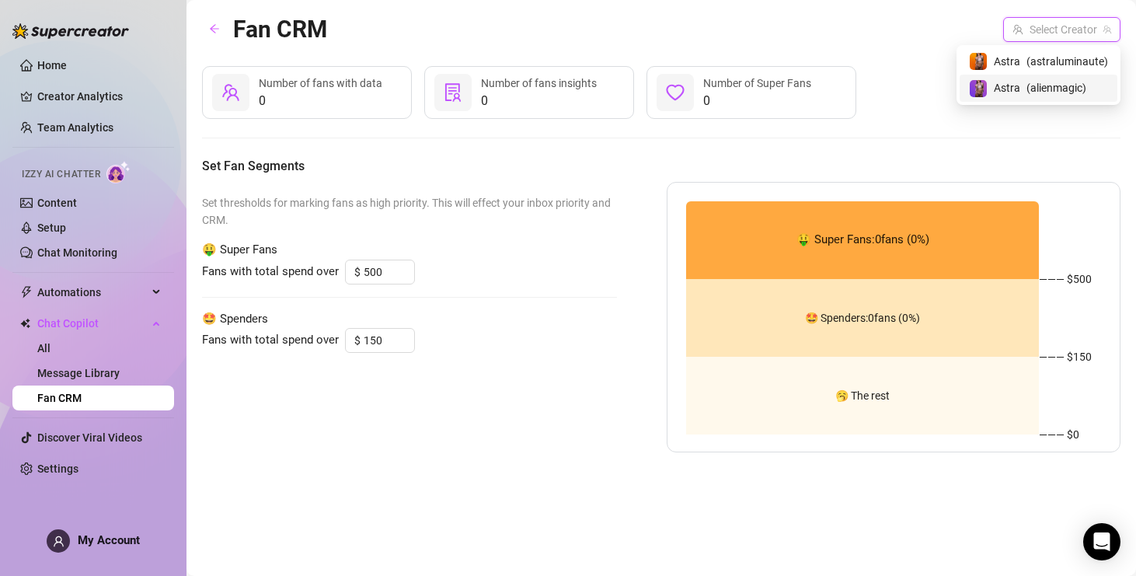
click at [1014, 84] on span "Astra" at bounding box center [1007, 87] width 26 height 17
type input "100"
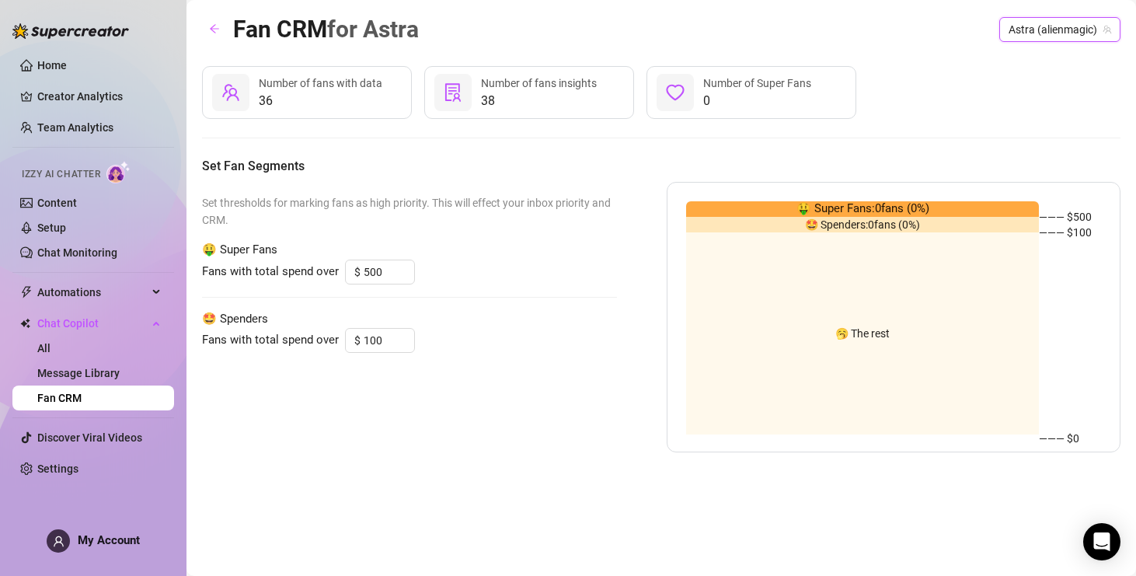
click at [252, 102] on div "36 Number of fans with data" at bounding box center [307, 92] width 210 height 53
click at [262, 102] on span "36" at bounding box center [321, 101] width 124 height 19
click at [235, 102] on div at bounding box center [230, 92] width 37 height 37
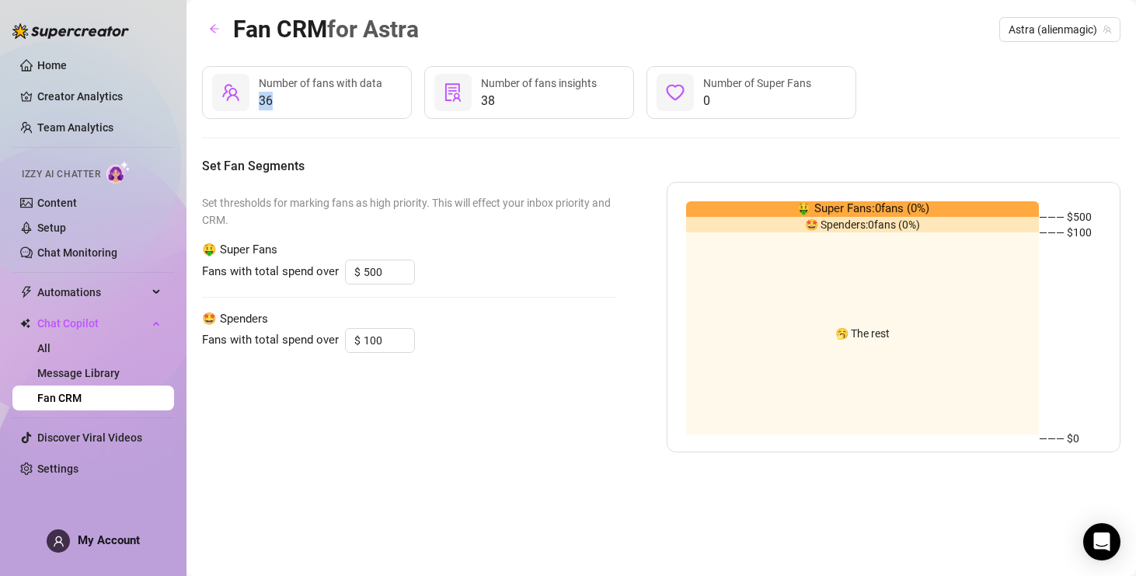
click at [235, 102] on div at bounding box center [230, 92] width 37 height 37
click at [241, 211] on span "Set thresholds for marking fans as high priority. This will effect your inbox p…" at bounding box center [409, 211] width 415 height 34
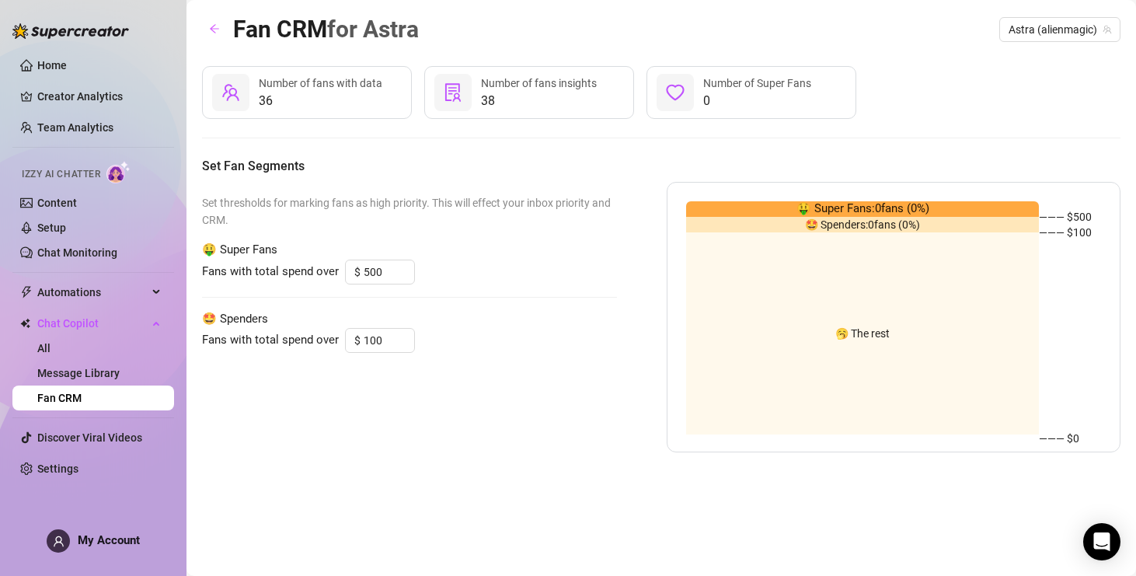
click at [232, 255] on span "🤑 Super Fans" at bounding box center [409, 250] width 415 height 19
